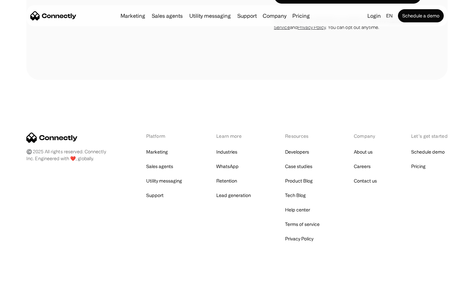
scroll to position [1265, 0]
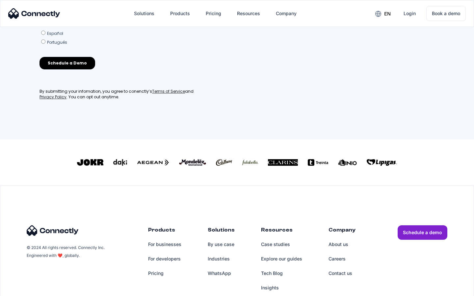
scroll to position [289, 0]
